Goal: Transaction & Acquisition: Download file/media

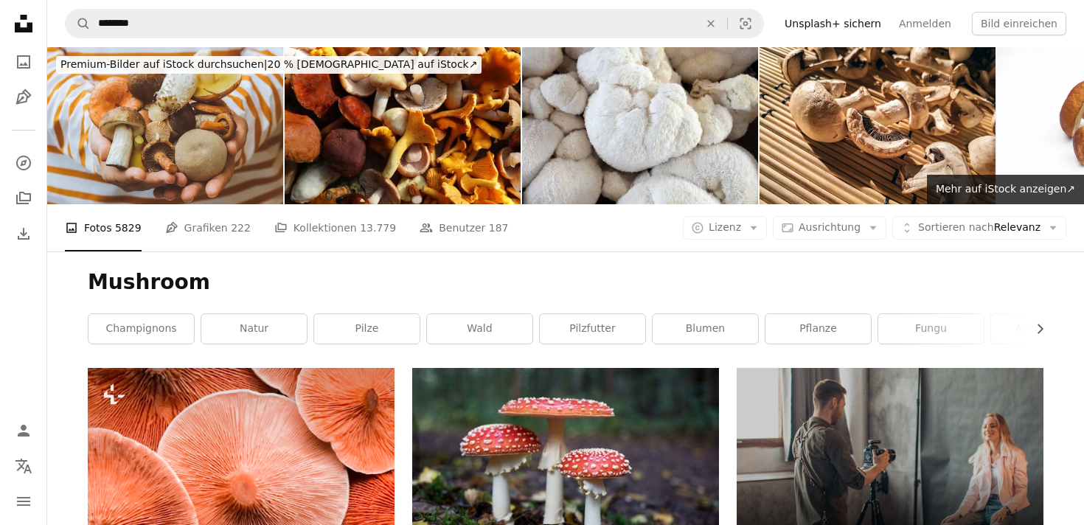
scroll to position [24975, 0]
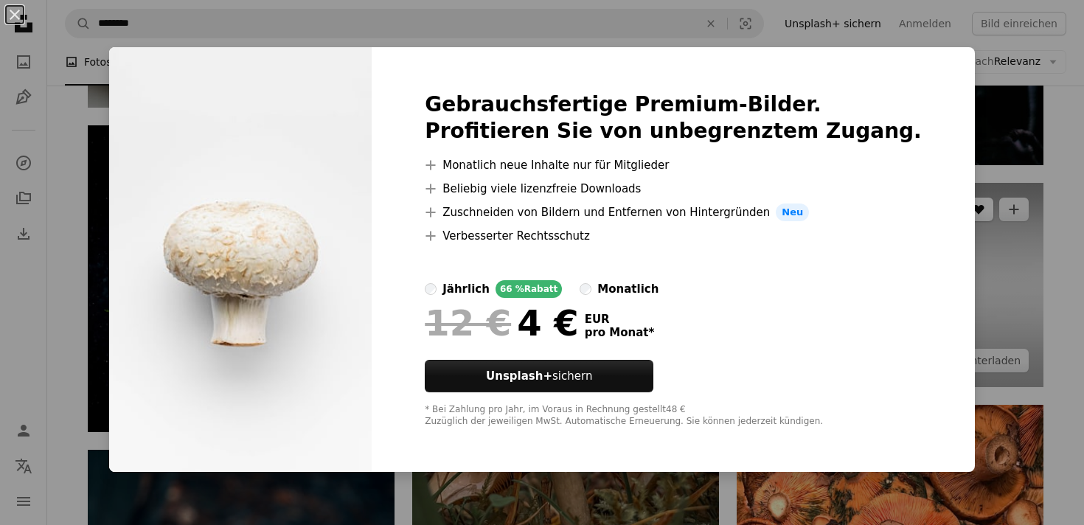
click at [975, 221] on div "An X shape Gebrauchsfertige Premium-Bilder. Profitieren Sie von unbegrenztem Zu…" at bounding box center [542, 262] width 1084 height 525
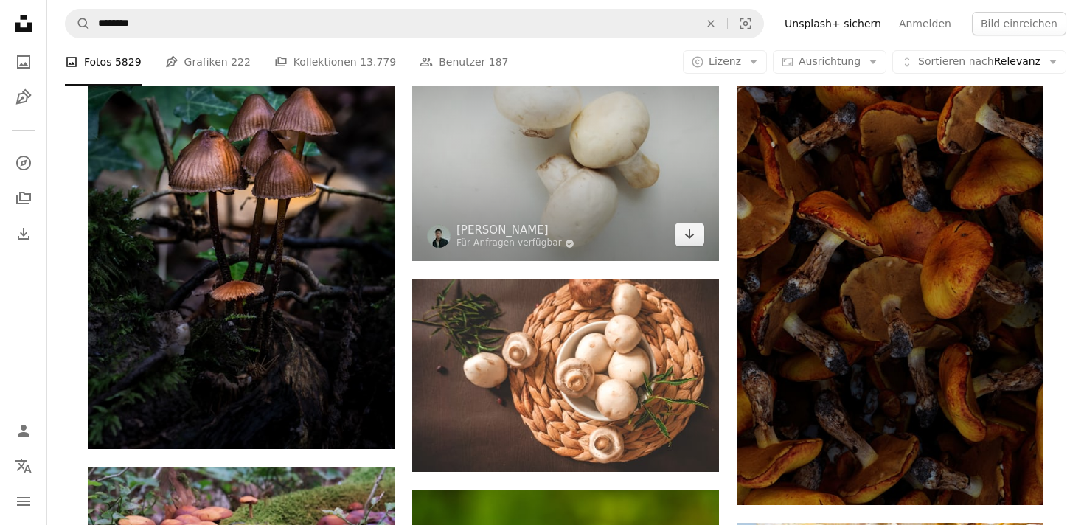
scroll to position [26068, 0]
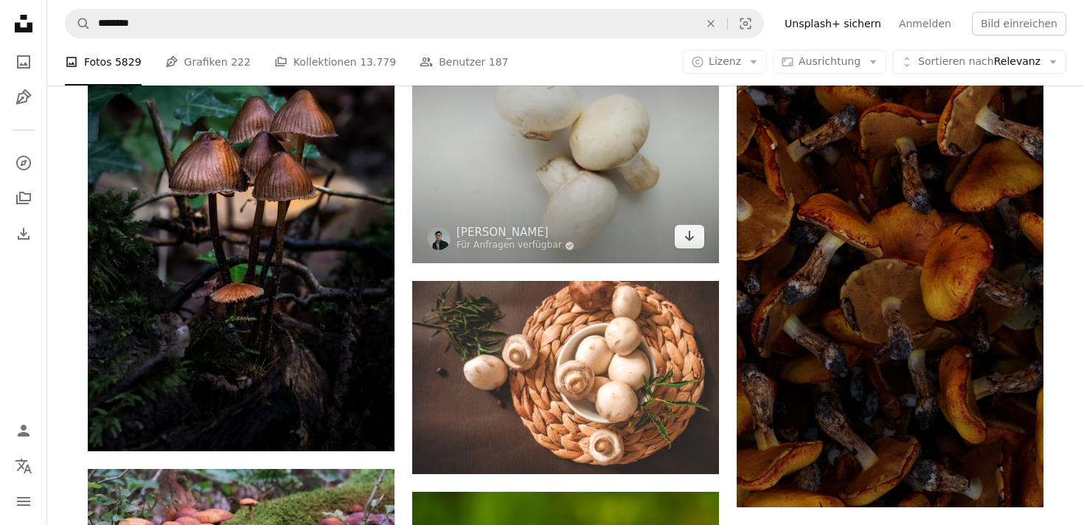
click at [569, 156] on img at bounding box center [565, 148] width 307 height 230
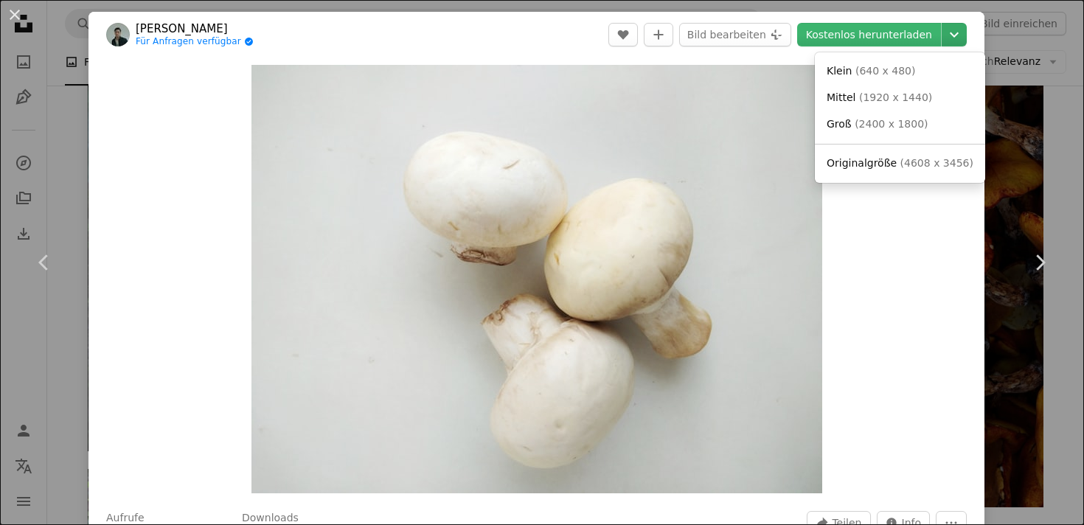
click at [966, 37] on icon "Chevron down" at bounding box center [955, 35] width 24 height 18
click at [867, 125] on span "( 2400 x 1800 )" at bounding box center [891, 124] width 73 height 12
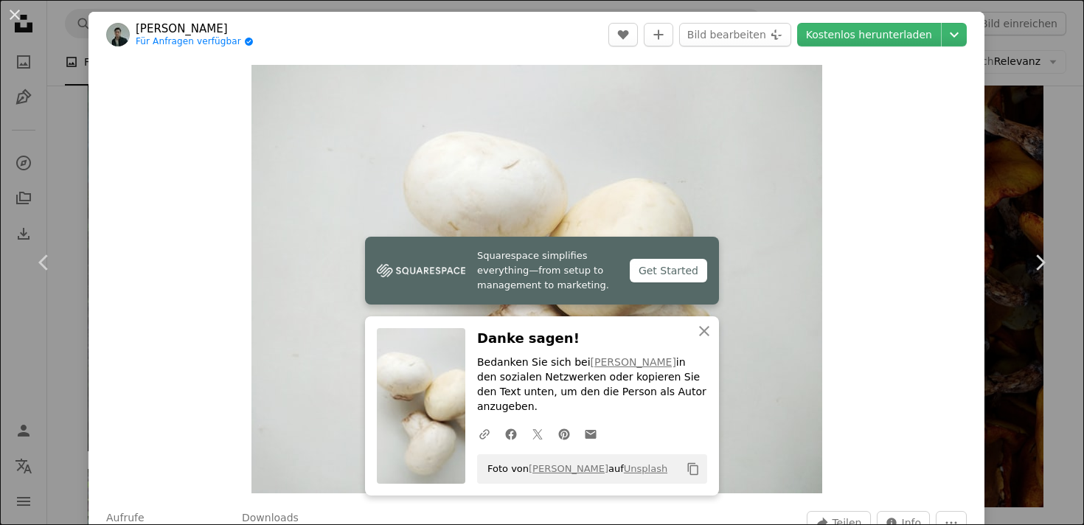
click at [921, 107] on div "Zoom in" at bounding box center [537, 279] width 896 height 443
click at [966, 35] on icon "Chevron down" at bounding box center [955, 35] width 24 height 18
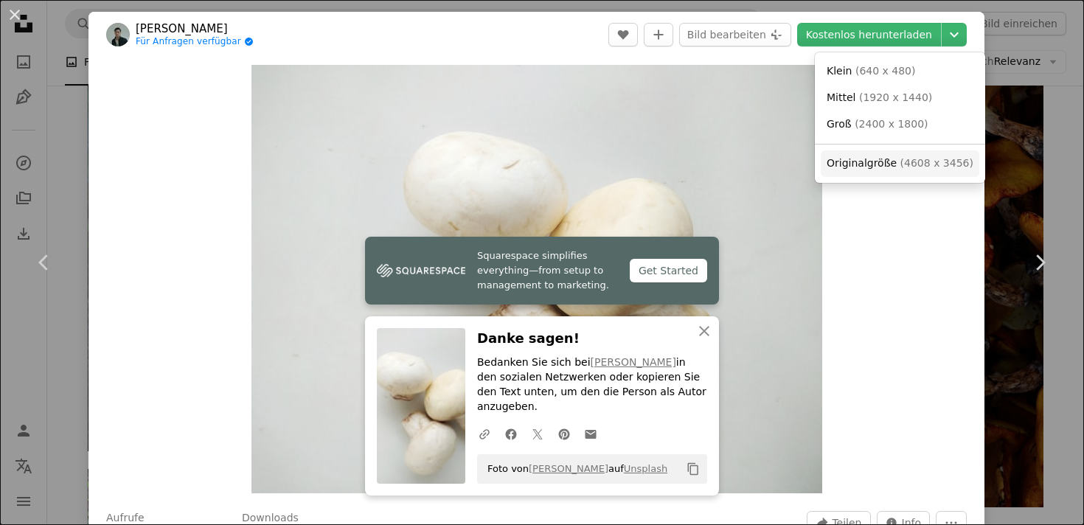
click at [904, 165] on span "( 4608 x 3456 )" at bounding box center [937, 163] width 73 height 12
